Goal: Navigation & Orientation: Go to known website

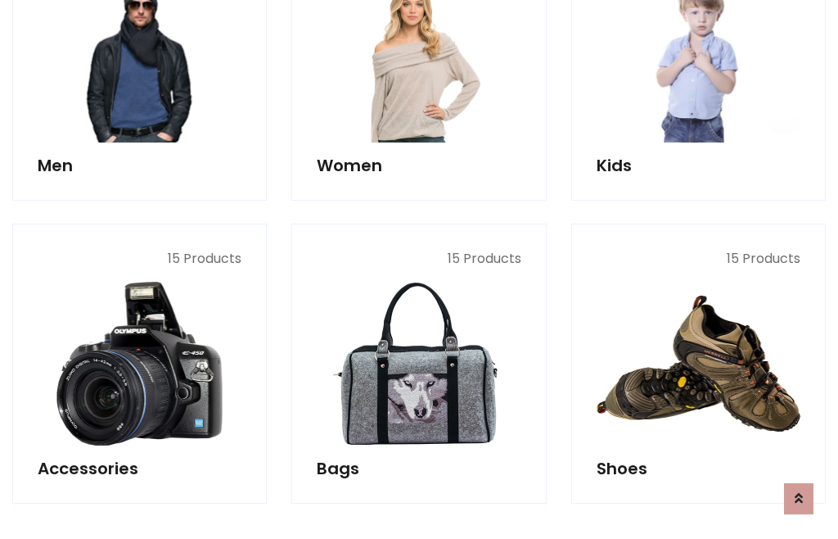
scroll to position [548, 0]
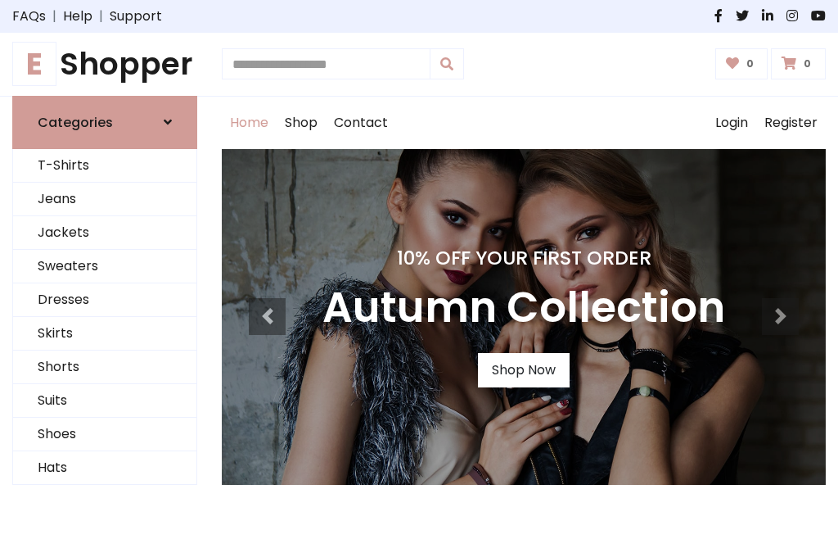
click at [105, 64] on h1 "E Shopper" at bounding box center [104, 64] width 185 height 37
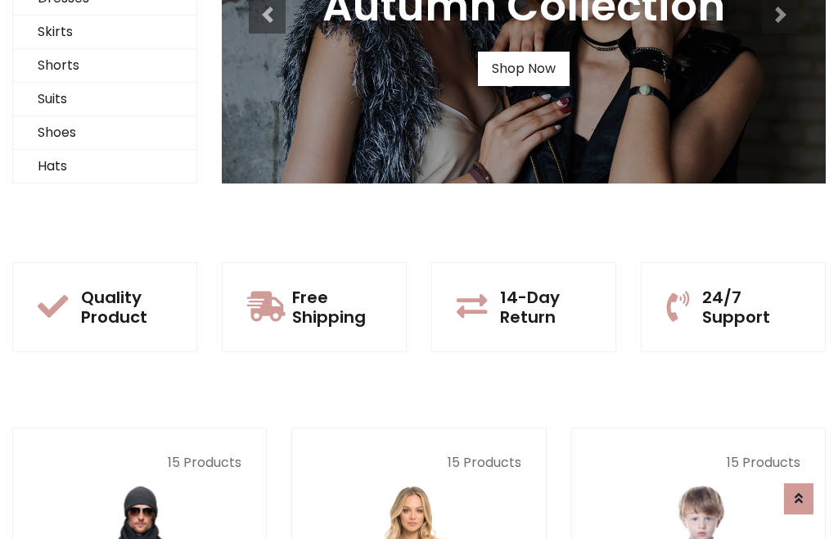
scroll to position [158, 0]
